Goal: Complete application form

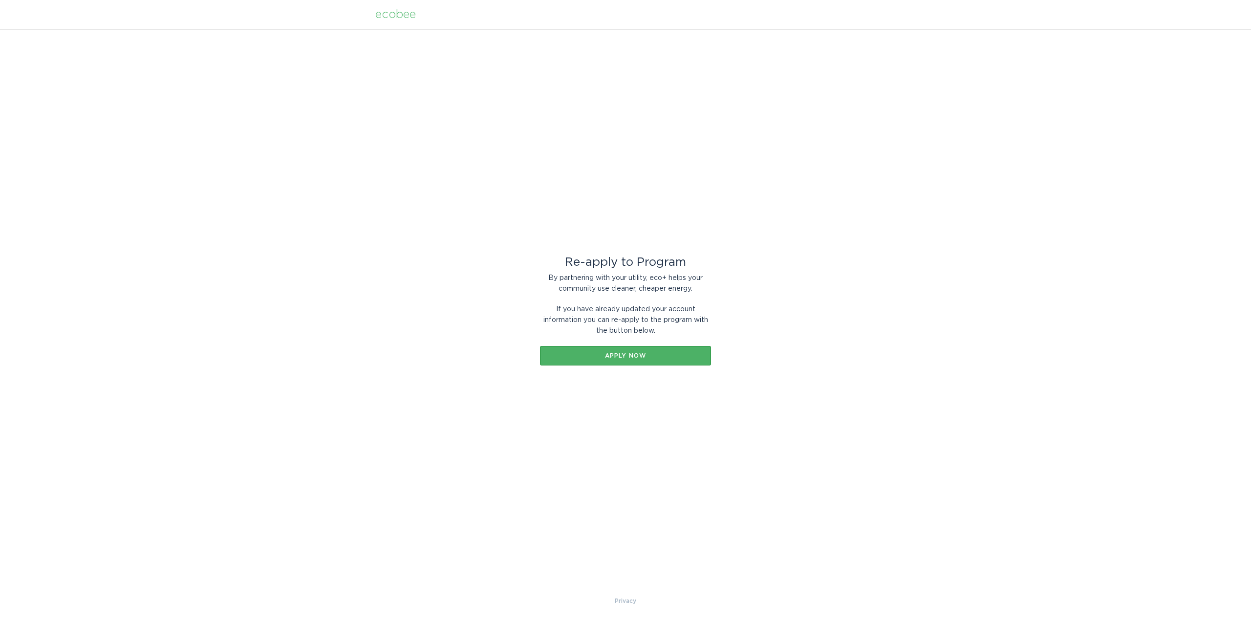
click at [612, 354] on div "Apply now" at bounding box center [625, 356] width 161 height 6
